Goal: Task Accomplishment & Management: Complete application form

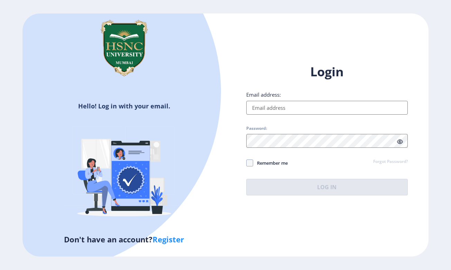
type input "[EMAIL_ADDRESS][DOMAIN_NAME]"
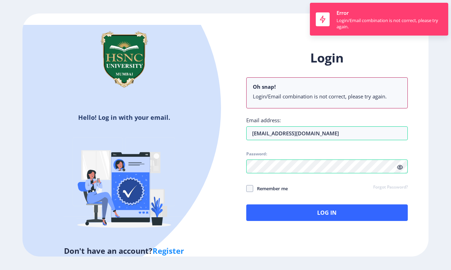
click at [253, 162] on div "Login Oh snap! Login/Email combination is not correct, please try again. Email …" at bounding box center [326, 135] width 161 height 171
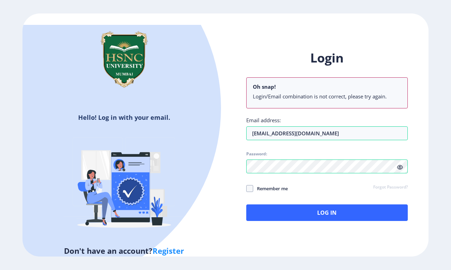
click at [390, 178] on div "Login Oh snap! Login/Email combination is not correct, please try again. Email …" at bounding box center [326, 135] width 161 height 171
click at [234, 163] on div "Login Oh snap! Login/Email combination is not correct, please try again. Email …" at bounding box center [326, 140] width 203 height 203
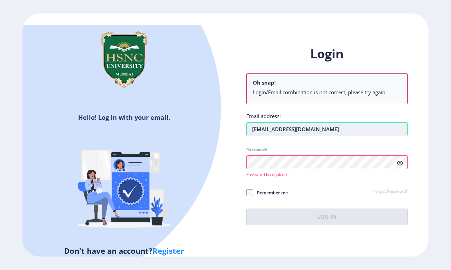
click at [347, 125] on input "[EMAIL_ADDRESS][DOMAIN_NAME]" at bounding box center [326, 129] width 161 height 14
click at [382, 189] on link "Forgot Password?" at bounding box center [390, 192] width 35 height 6
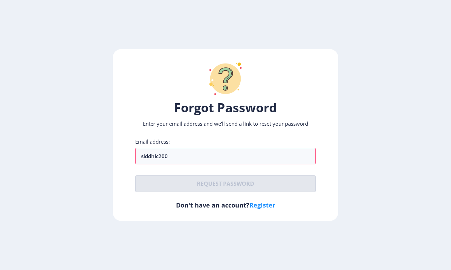
type input "siddhic200"
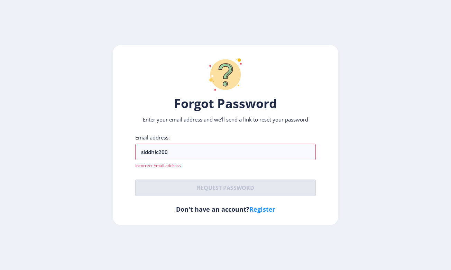
click at [265, 208] on link "Register" at bounding box center [262, 209] width 26 height 8
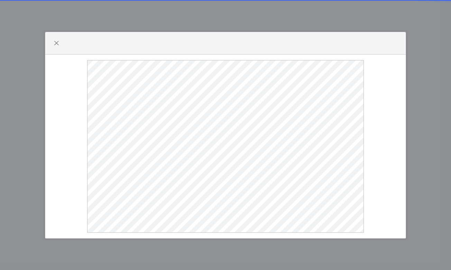
select select
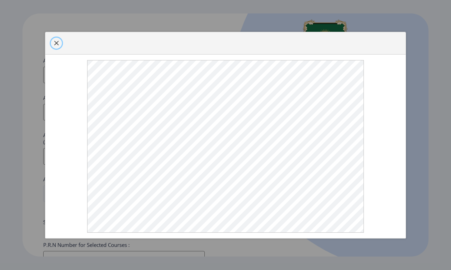
click at [58, 42] on span "button" at bounding box center [57, 43] width 6 height 6
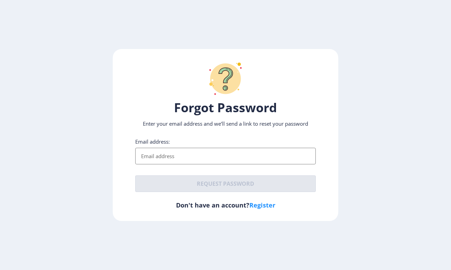
click at [160, 153] on input "Email address:" at bounding box center [225, 156] width 180 height 17
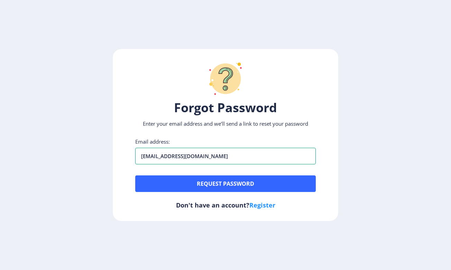
type input "siddhic202004@gmail.com"
click at [188, 195] on div "Forgot Password Enter your email address and we’ll send a link to reset your pa…" at bounding box center [225, 135] width 225 height 172
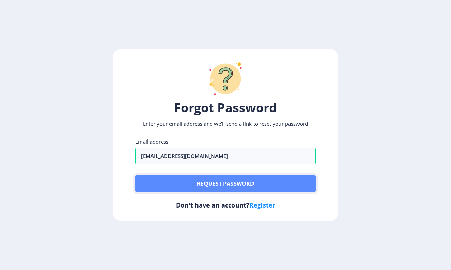
click at [187, 187] on button "Request password" at bounding box center [225, 184] width 180 height 17
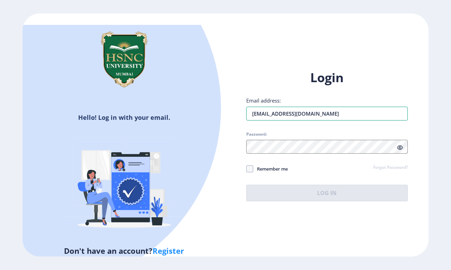
type input "siddhic202004@gmail.com"
click at [297, 132] on span "Password:" at bounding box center [326, 136] width 161 height 8
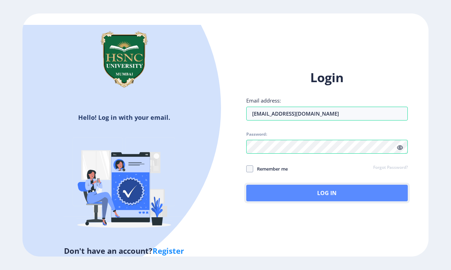
click at [315, 185] on button "Log In" at bounding box center [326, 193] width 161 height 17
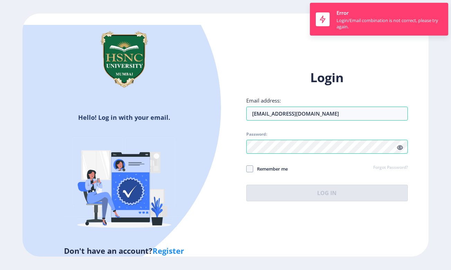
click at [398, 165] on link "Forgot Password?" at bounding box center [390, 168] width 35 height 6
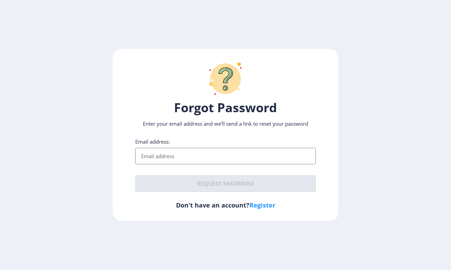
click at [183, 156] on input "Email address:" at bounding box center [225, 156] width 180 height 17
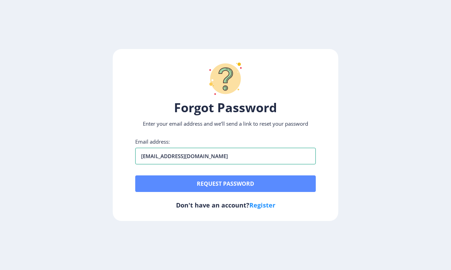
type input "siddhic202004@gmail.com"
click at [188, 181] on button "Request password" at bounding box center [225, 184] width 180 height 17
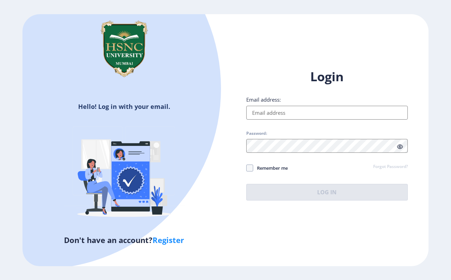
type input "[EMAIL_ADDRESS][DOMAIN_NAME]"
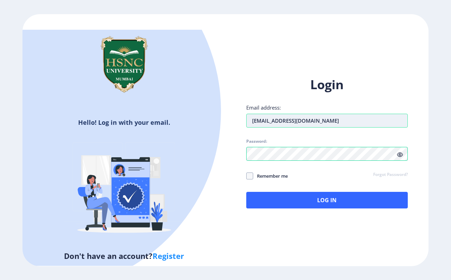
click at [341, 114] on input "[EMAIL_ADDRESS][DOMAIN_NAME]" at bounding box center [326, 121] width 161 height 14
drag, startPoint x: 341, startPoint y: 113, endPoint x: 237, endPoint y: 113, distance: 104.4
click at [237, 113] on div "Login Email address: [EMAIL_ADDRESS][DOMAIN_NAME] Password: Remember me Forgot …" at bounding box center [326, 148] width 203 height 164
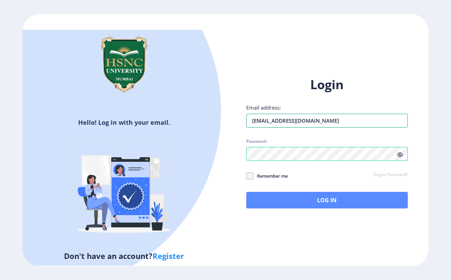
type input "[EMAIL_ADDRESS][DOMAIN_NAME]"
click at [274, 193] on button "Log In" at bounding box center [326, 200] width 161 height 17
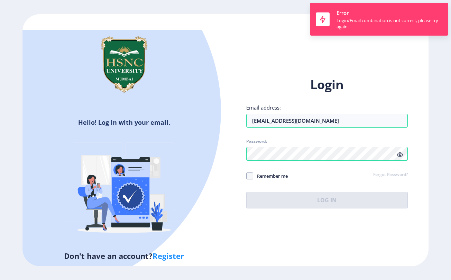
click at [400, 152] on icon at bounding box center [400, 154] width 6 height 5
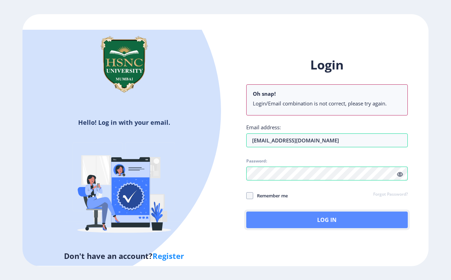
click at [323, 212] on button "Log In" at bounding box center [326, 220] width 161 height 17
click at [303, 212] on button "Log In" at bounding box center [326, 220] width 161 height 17
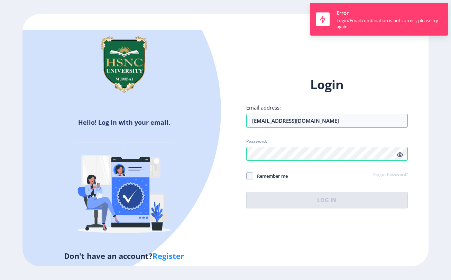
click at [402, 172] on link "Forgot Password?" at bounding box center [390, 175] width 35 height 6
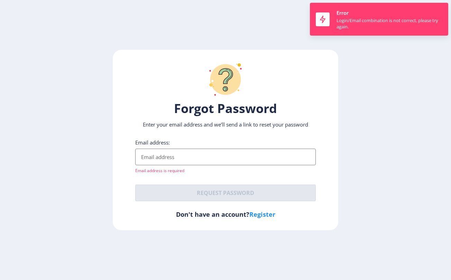
click at [180, 156] on input "Email address:" at bounding box center [225, 157] width 180 height 17
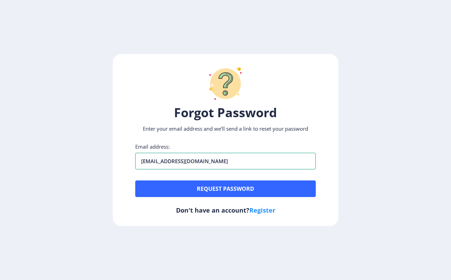
type input "[EMAIL_ADDRESS][DOMAIN_NAME]"
click at [190, 179] on div "Email address: [EMAIL_ADDRESS][DOMAIN_NAME] Request password" at bounding box center [225, 170] width 180 height 54
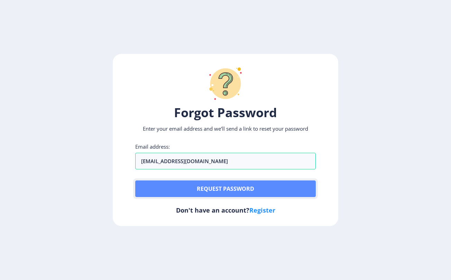
click at [190, 189] on button "Request password" at bounding box center [225, 188] width 180 height 17
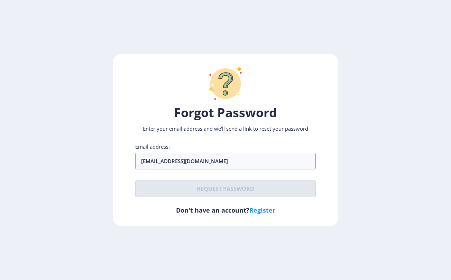
click at [256, 209] on link "Register" at bounding box center [262, 210] width 26 height 8
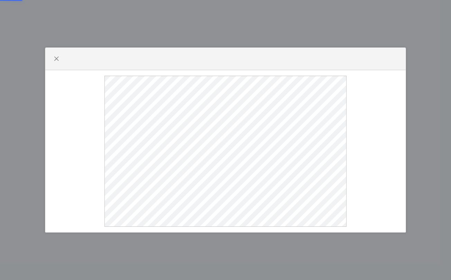
select select
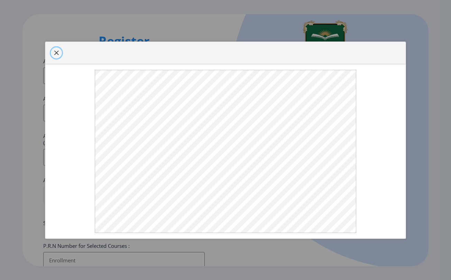
click at [56, 50] on span "button" at bounding box center [57, 53] width 6 height 6
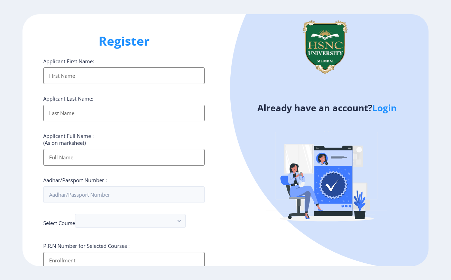
click at [78, 78] on input "Applicant First Name:" at bounding box center [123, 75] width 161 height 17
type input "siddhi"
click at [128, 121] on div "Applicant First Name: siddhi Applicant Last Name: Applicant Full Name : (As on …" at bounding box center [123, 261] width 161 height 407
click at [115, 115] on input "Applicant First Name:" at bounding box center [123, 113] width 161 height 17
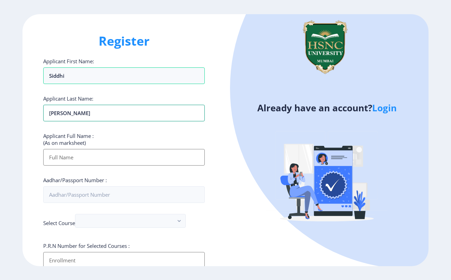
type input "[PERSON_NAME]"
click at [95, 166] on div "Applicant First Name: siddhi Applicant Last Name: [PERSON_NAME] Applicant Full …" at bounding box center [123, 261] width 161 height 407
click at [93, 157] on input "Applicant First Name:" at bounding box center [123, 157] width 161 height 17
type input "[PERSON_NAME]"
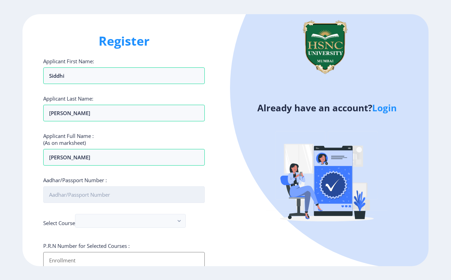
click at [90, 191] on input "Aadhar/Passport Number :" at bounding box center [123, 194] width 161 height 17
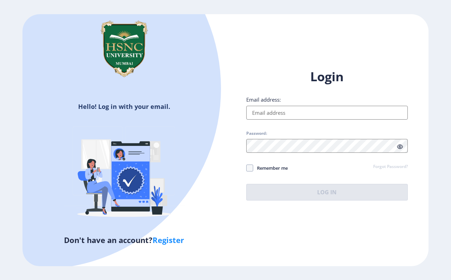
type input "[EMAIL_ADDRESS][DOMAIN_NAME]"
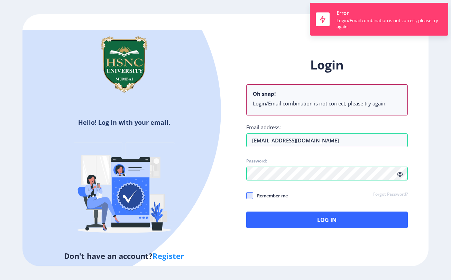
click at [248, 169] on div "Login Oh snap! Login/Email combination is not correct, please try again. Email …" at bounding box center [326, 142] width 161 height 171
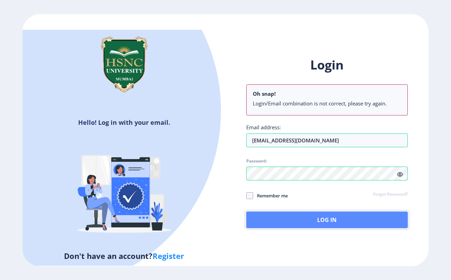
click at [293, 215] on button "Log In" at bounding box center [326, 220] width 161 height 17
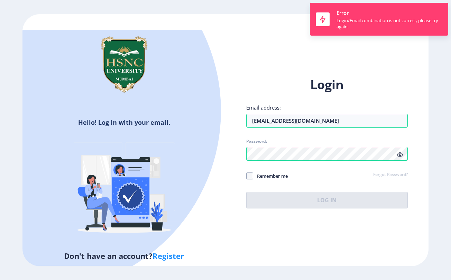
click at [442, 131] on ngx-login "Hello! Log in with your email. Don't have an account? Register Login Email addr…" at bounding box center [225, 140] width 451 height 252
